Goal: Transaction & Acquisition: Download file/media

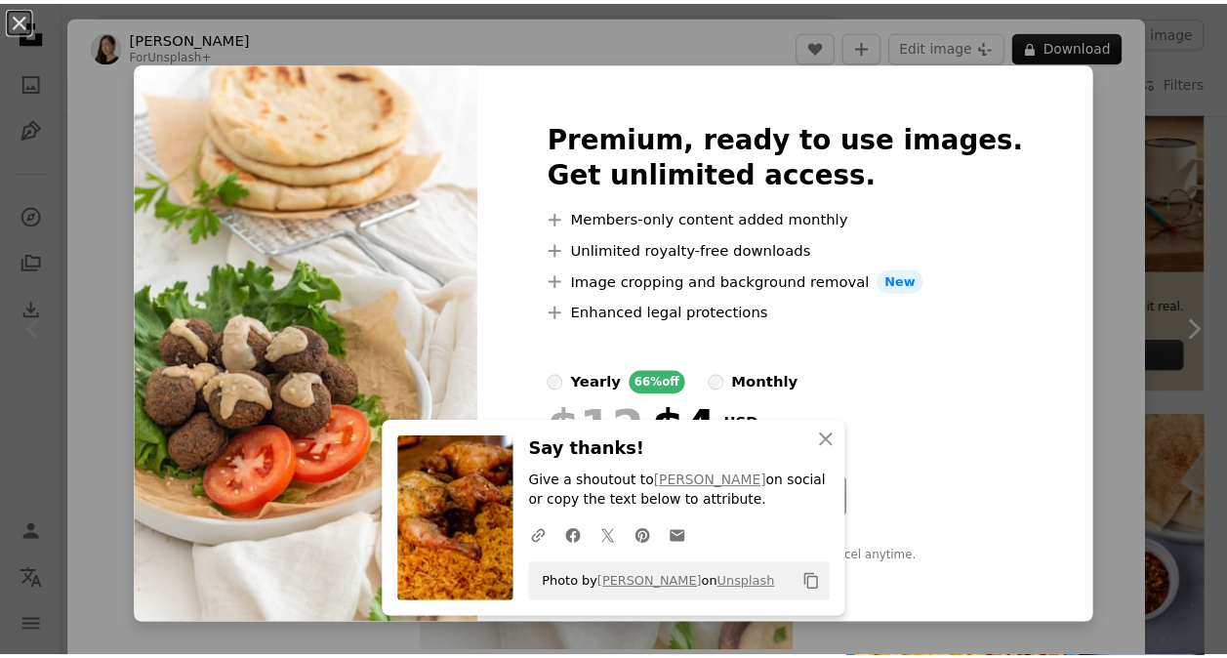
scroll to position [0, 353]
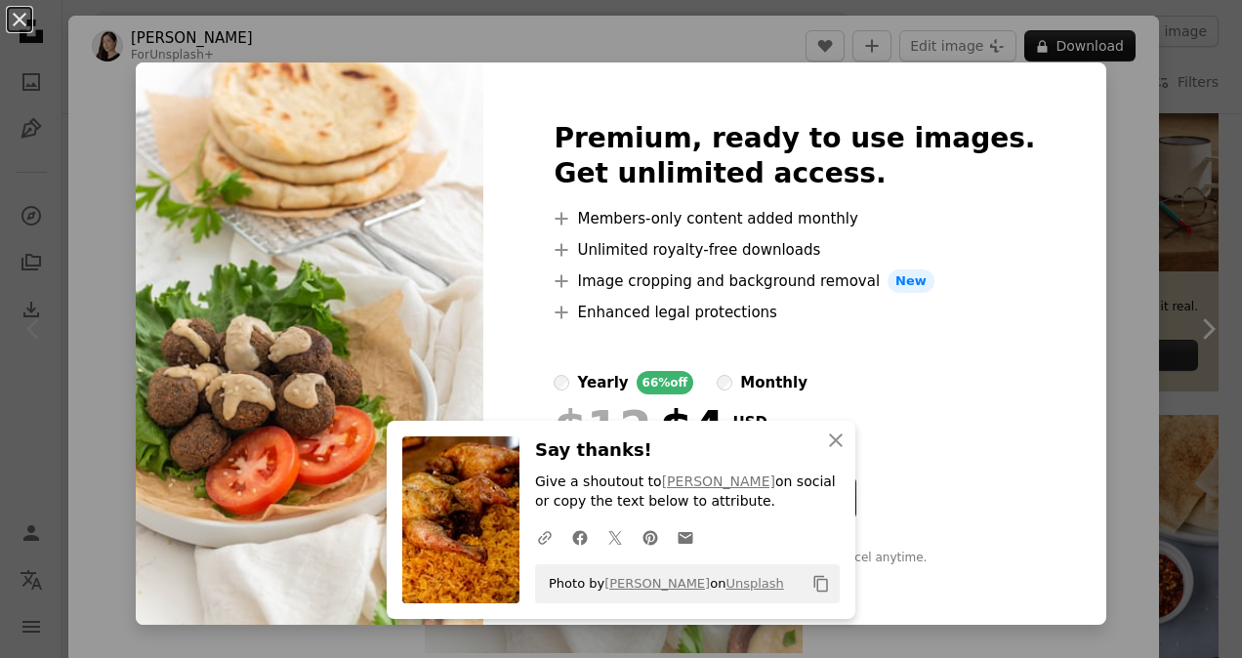
click at [1072, 377] on div "An X shape Premium, ready to use images. Get unlimited access. A plus sign Memb…" at bounding box center [621, 329] width 1242 height 658
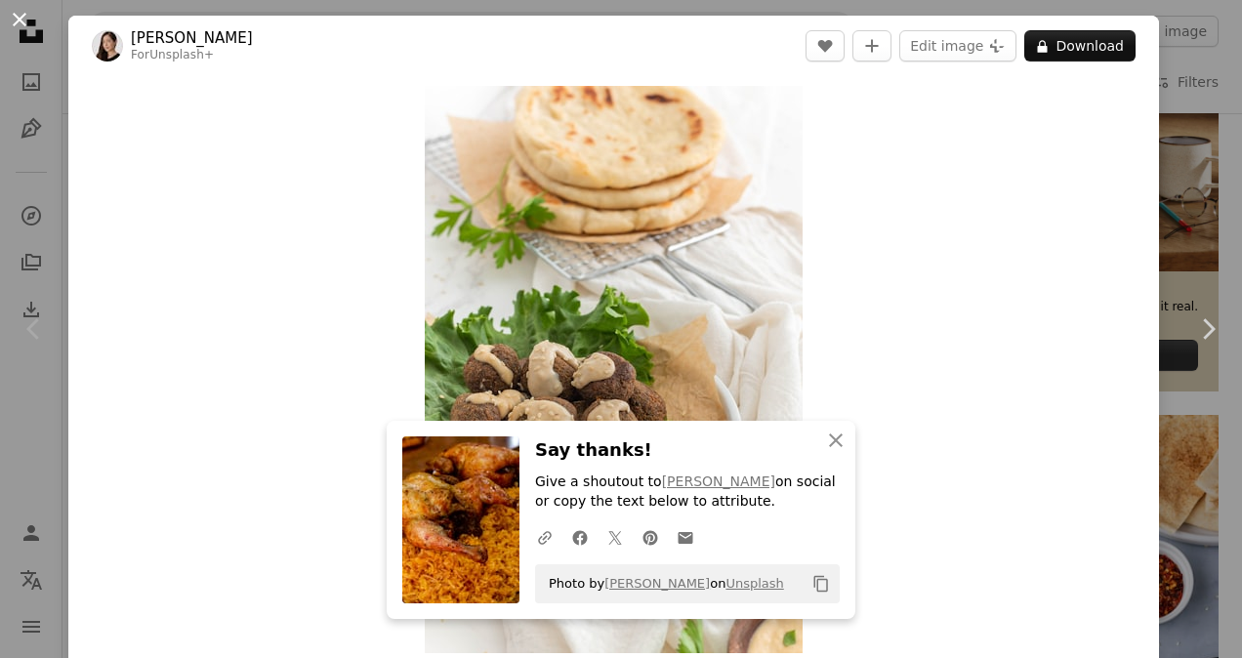
click at [14, 22] on button "An X shape" at bounding box center [19, 19] width 23 height 23
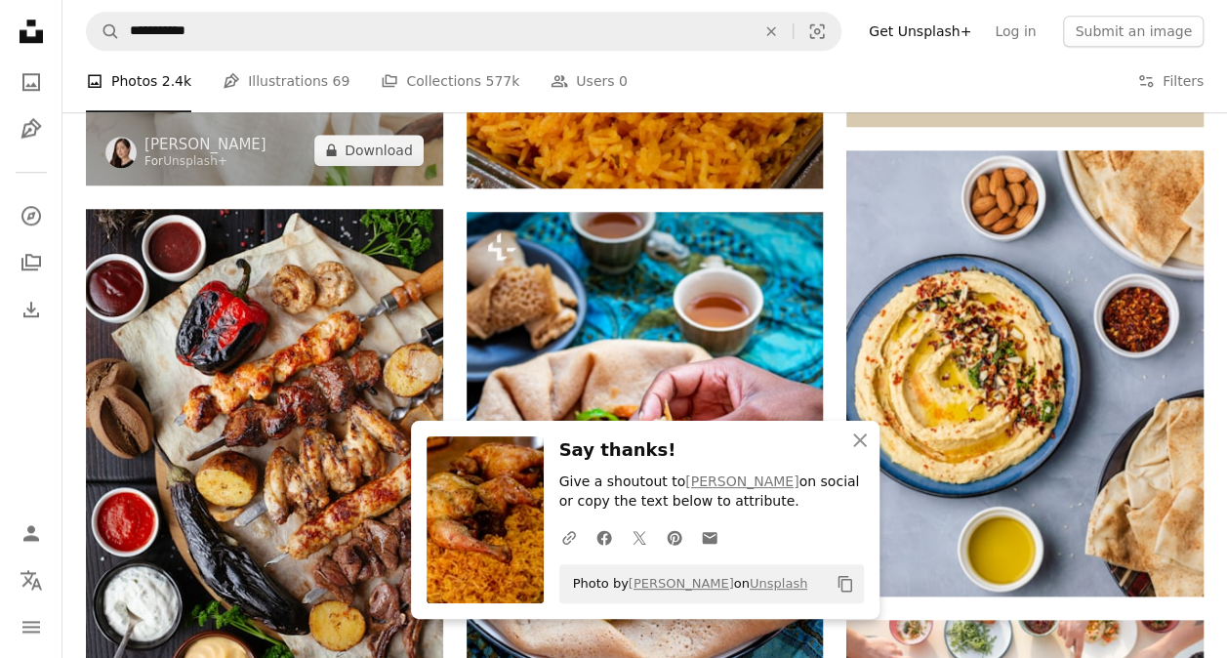
scroll to position [842, 0]
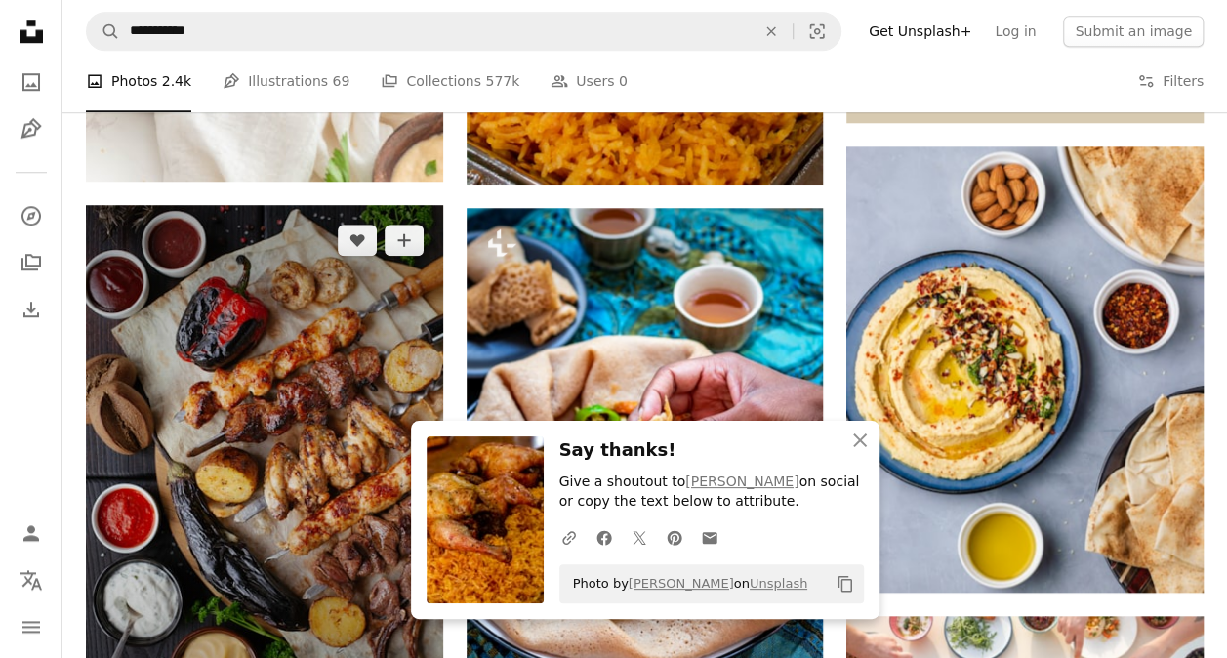
click at [318, 379] on img at bounding box center [264, 472] width 357 height 535
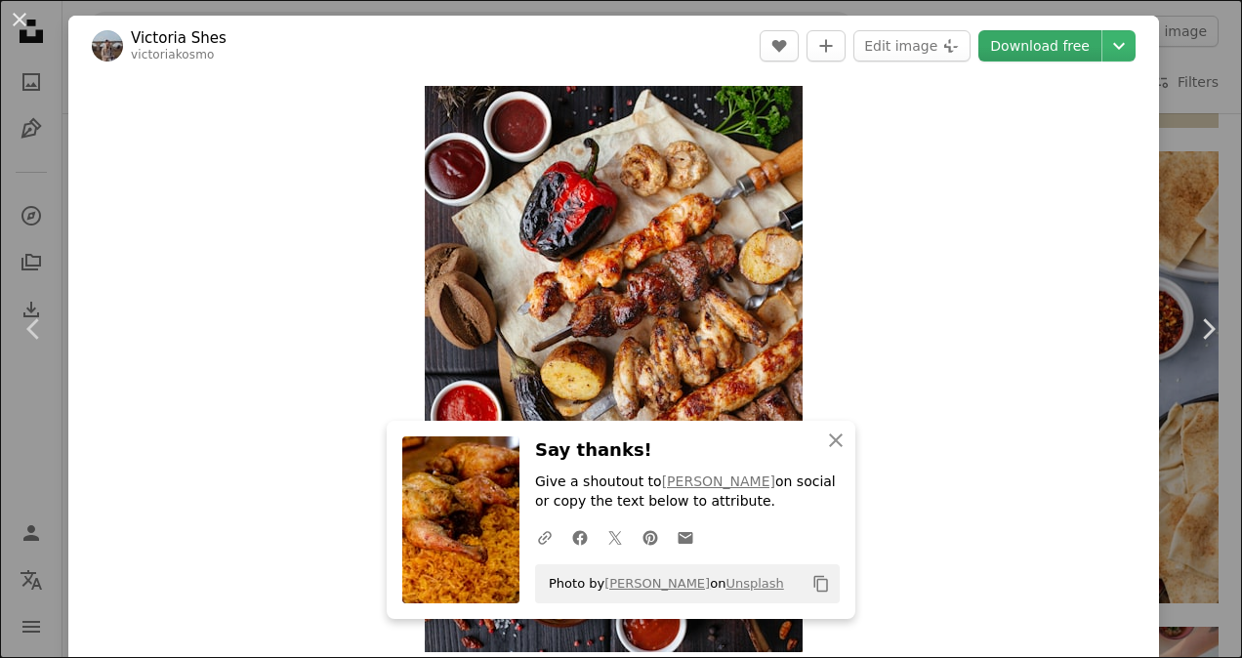
click at [1041, 55] on link "Download free" at bounding box center [1039, 45] width 123 height 31
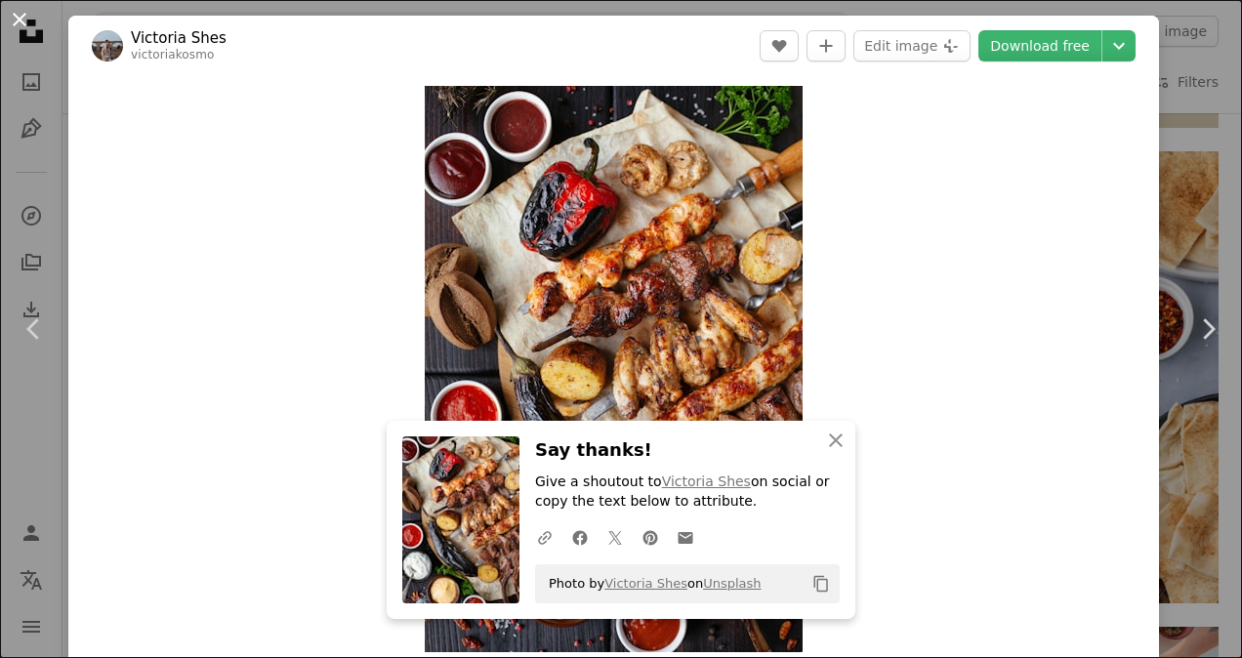
click at [13, 22] on button "An X shape" at bounding box center [19, 19] width 23 height 23
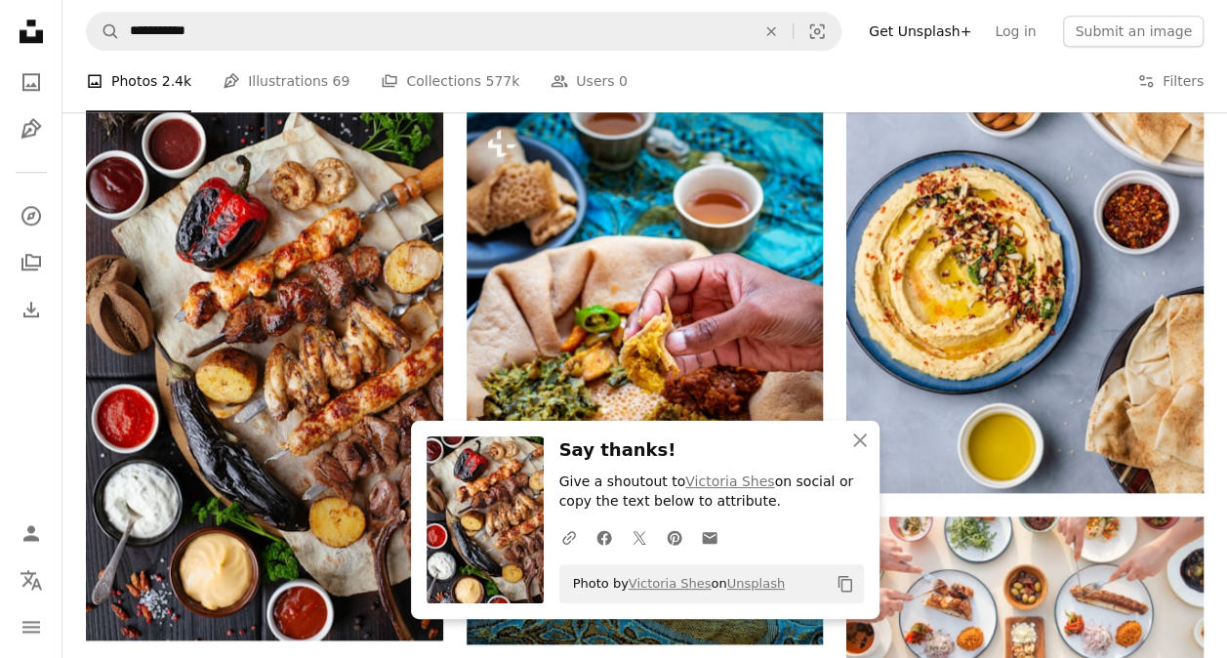
scroll to position [951, 0]
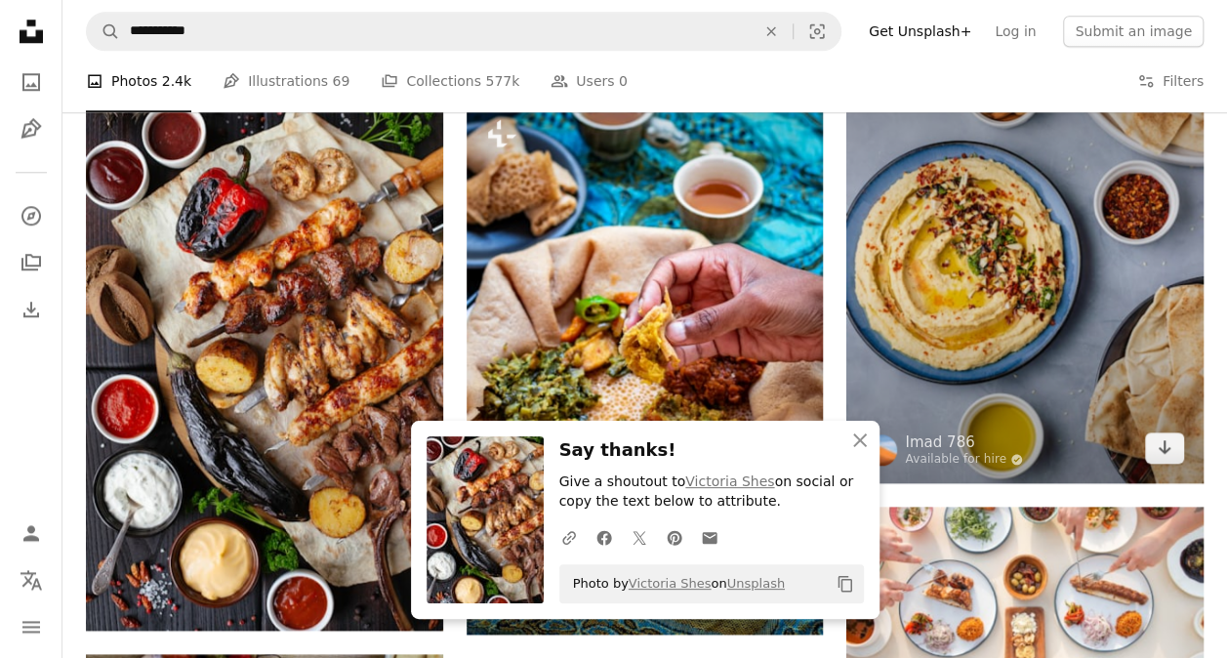
click at [1015, 347] on img at bounding box center [1025, 260] width 357 height 446
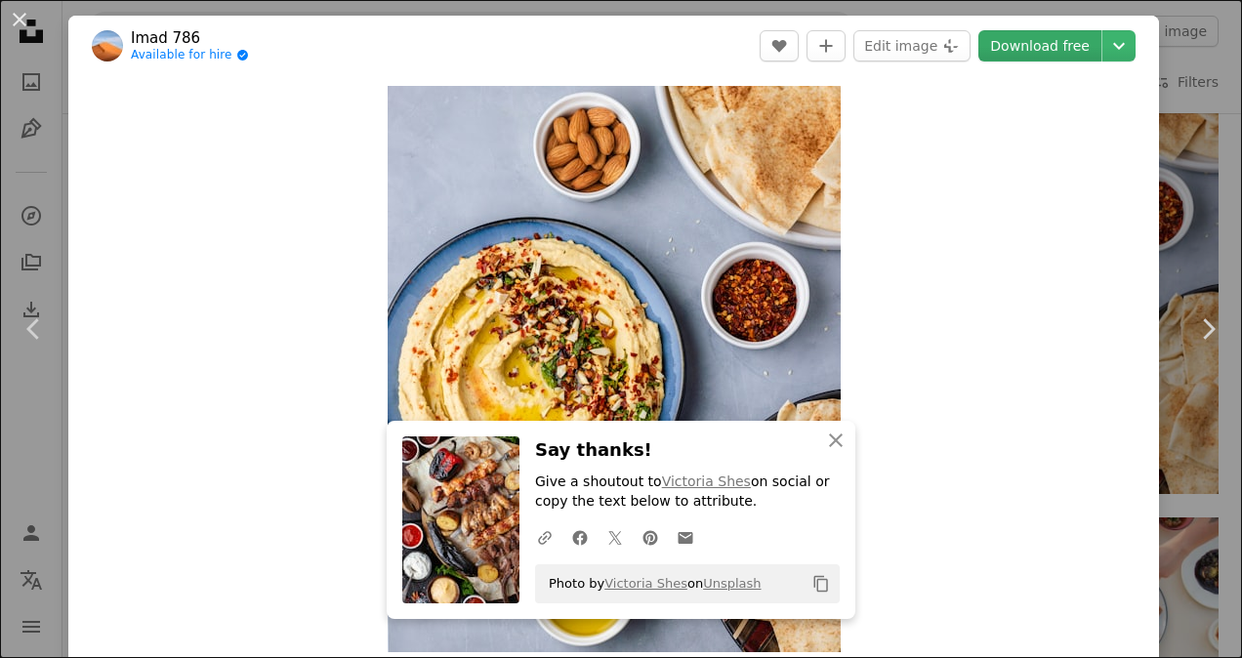
click at [1037, 49] on link "Download free" at bounding box center [1039, 45] width 123 height 31
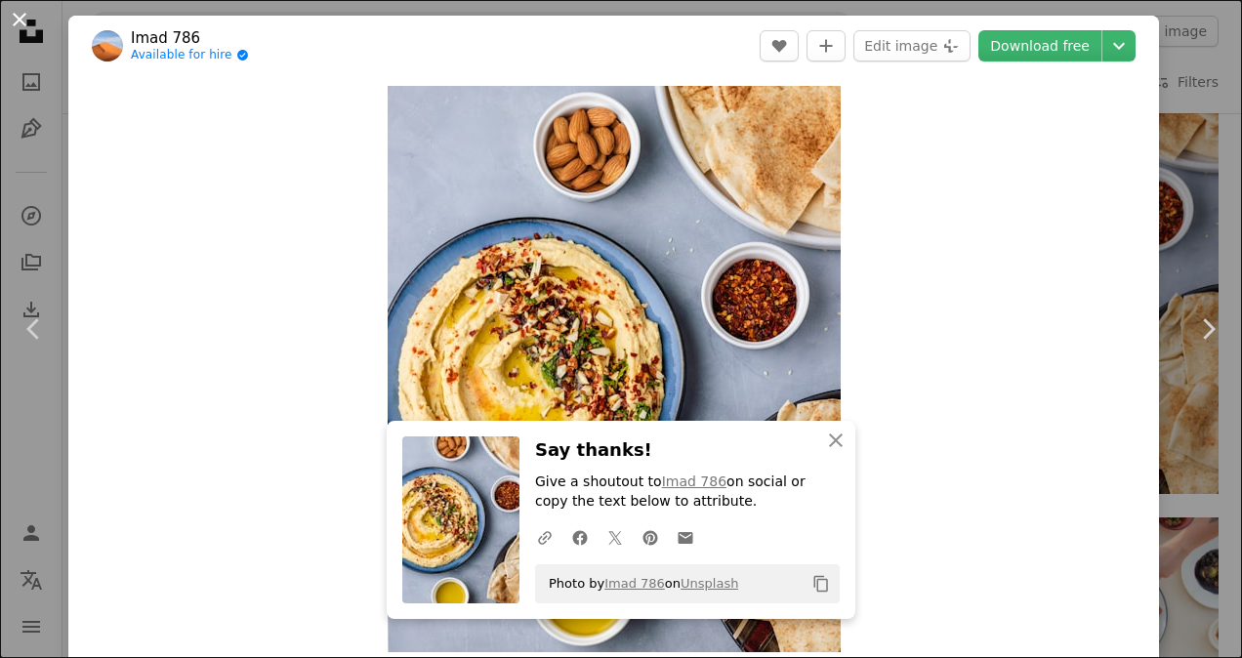
click at [17, 19] on button "An X shape" at bounding box center [19, 19] width 23 height 23
